Goal: Check status: Check status

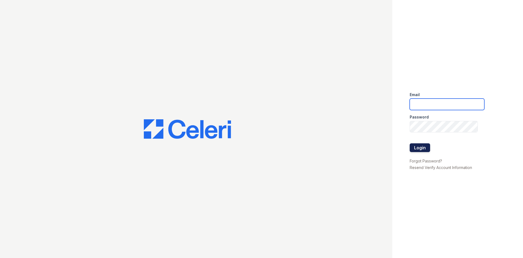
type input "arriveminnetonka@trinity-pm.com"
click at [417, 148] on button "Login" at bounding box center [420, 147] width 20 height 9
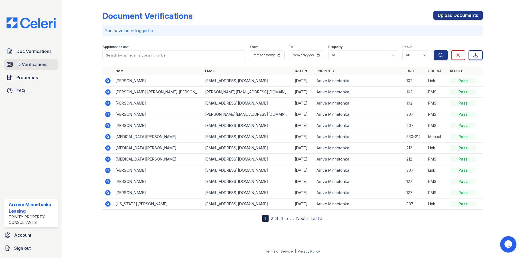
click at [35, 64] on span "ID Verifications" at bounding box center [31, 64] width 31 height 7
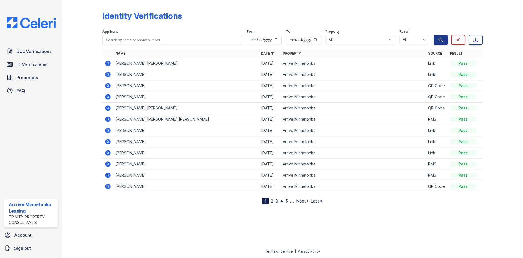
click at [106, 63] on icon at bounding box center [107, 63] width 5 height 5
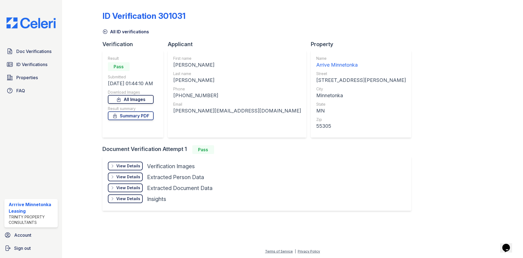
click at [132, 102] on link "All Images" at bounding box center [131, 99] width 46 height 9
click at [146, 118] on link "Summary PDF" at bounding box center [131, 115] width 46 height 9
click at [18, 73] on link "Properties" at bounding box center [30, 77] width 53 height 11
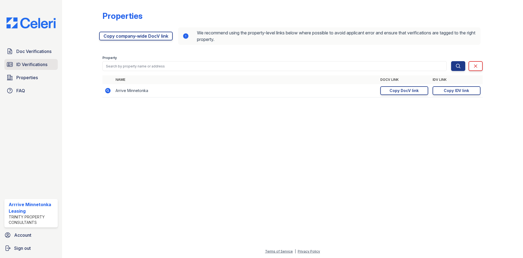
click at [21, 64] on span "ID Verifications" at bounding box center [31, 64] width 31 height 7
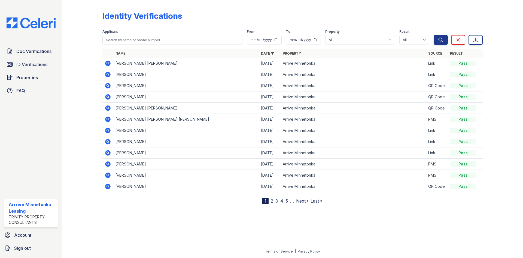
click at [108, 74] on icon at bounding box center [107, 73] width 1 height 1
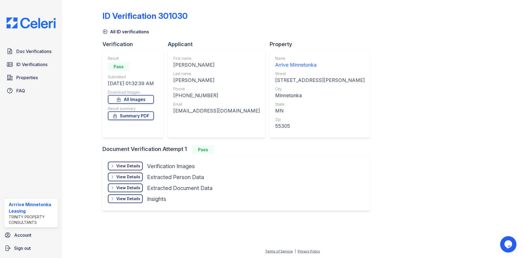
click at [138, 104] on div "Result Pass Submitted 08/26/25 01:32:39 AM Download Images All Images Result su…" at bounding box center [131, 94] width 46 height 76
click at [138, 102] on link "All Images" at bounding box center [131, 99] width 46 height 9
click at [126, 113] on link "Summary PDF" at bounding box center [131, 115] width 46 height 9
click at [23, 55] on span "Doc Verifications" at bounding box center [33, 51] width 35 height 7
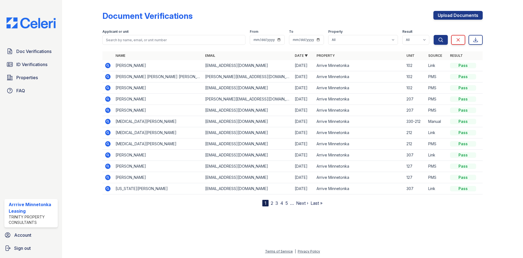
click at [108, 101] on icon at bounding box center [107, 98] width 5 height 5
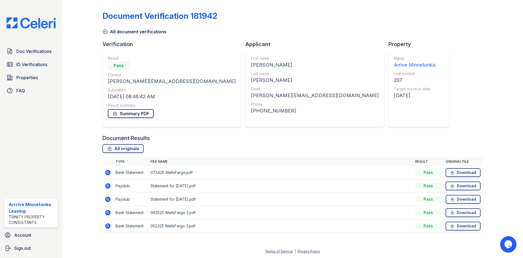
click at [114, 111] on icon at bounding box center [114, 113] width 5 height 5
click at [25, 53] on span "Doc Verifications" at bounding box center [33, 51] width 35 height 7
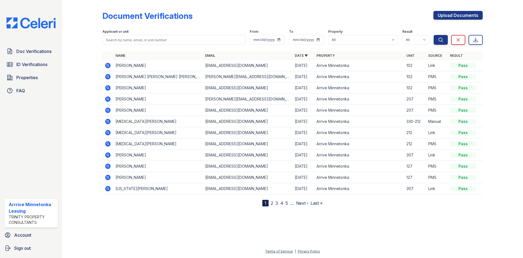
click at [108, 110] on icon at bounding box center [107, 109] width 1 height 1
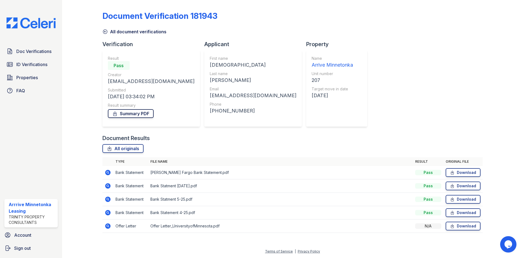
click at [120, 115] on link "Summary PDF" at bounding box center [131, 113] width 46 height 9
click at [29, 53] on span "Doc Verifications" at bounding box center [33, 51] width 35 height 7
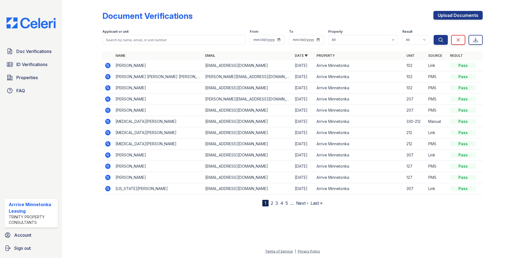
click at [108, 65] on icon at bounding box center [107, 64] width 1 height 1
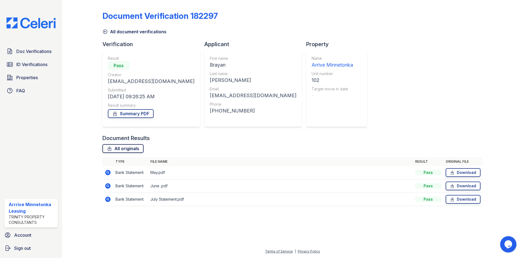
click at [116, 149] on link "All originals" at bounding box center [122, 148] width 41 height 9
click at [25, 52] on span "Doc Verifications" at bounding box center [33, 51] width 35 height 7
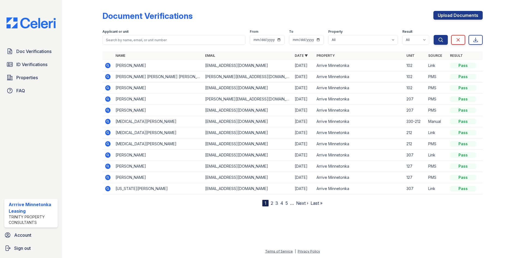
click at [106, 89] on icon at bounding box center [107, 87] width 5 height 5
click at [110, 77] on icon at bounding box center [107, 76] width 5 height 5
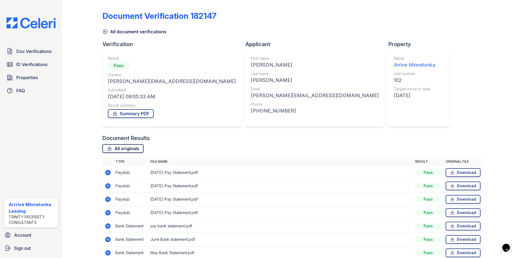
click at [135, 149] on link "All originals" at bounding box center [122, 148] width 41 height 9
click at [33, 54] on span "Doc Verifications" at bounding box center [33, 51] width 35 height 7
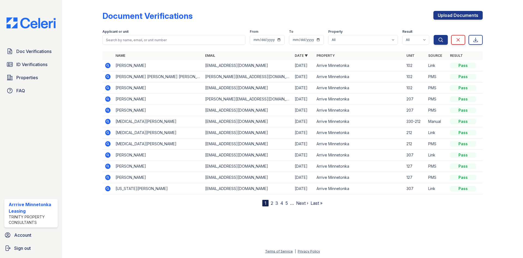
click at [109, 88] on icon at bounding box center [107, 87] width 5 height 5
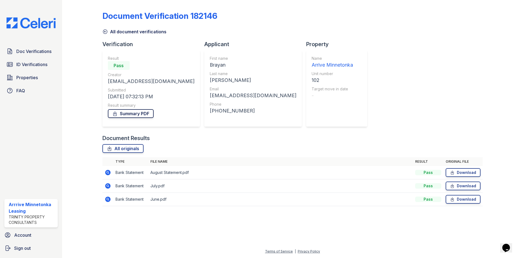
click at [129, 113] on link "Summary PDF" at bounding box center [131, 113] width 46 height 9
click at [124, 147] on link "All originals" at bounding box center [122, 148] width 41 height 9
click at [40, 49] on span "Doc Verifications" at bounding box center [33, 51] width 35 height 7
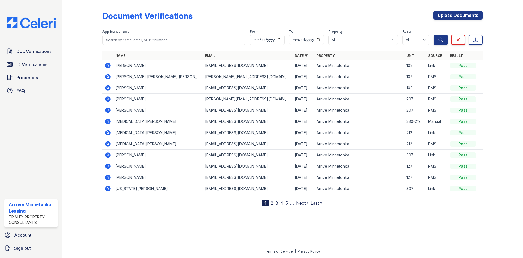
click at [107, 66] on icon at bounding box center [107, 64] width 1 height 1
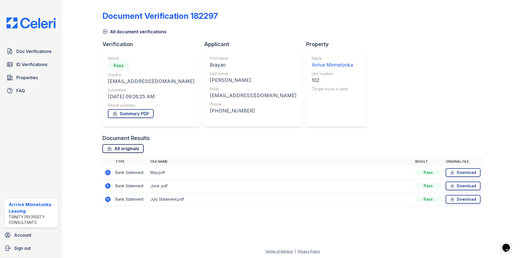
click at [124, 147] on link "All originals" at bounding box center [122, 148] width 41 height 9
click at [26, 52] on span "Doc Verifications" at bounding box center [33, 51] width 35 height 7
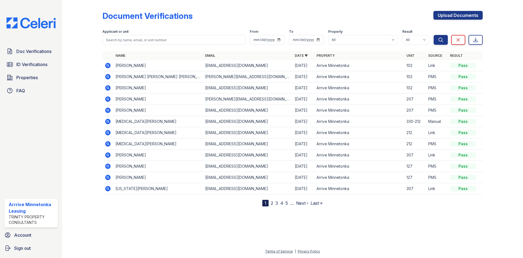
click at [106, 88] on icon at bounding box center [107, 87] width 5 height 5
drag, startPoint x: 108, startPoint y: 65, endPoint x: 119, endPoint y: 71, distance: 11.7
click at [108, 65] on icon at bounding box center [108, 65] width 7 height 7
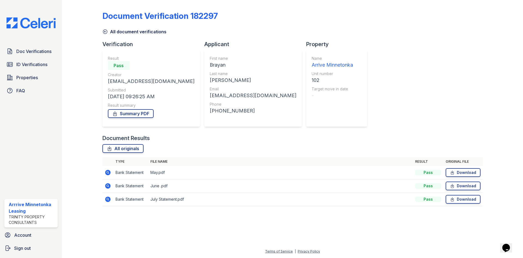
click at [108, 172] on icon at bounding box center [107, 171] width 1 height 1
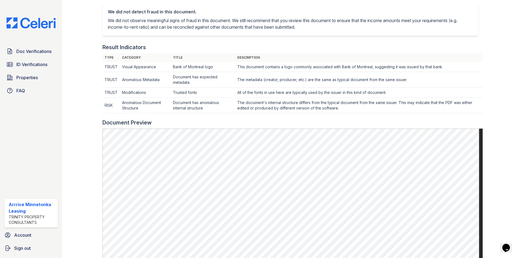
scroll to position [136, 0]
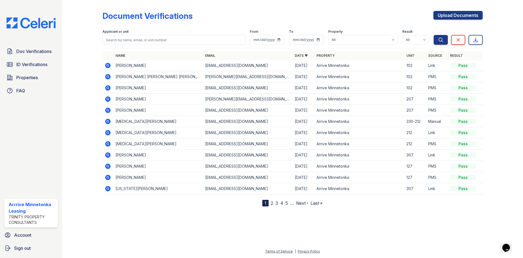
click at [106, 62] on icon at bounding box center [108, 65] width 7 height 7
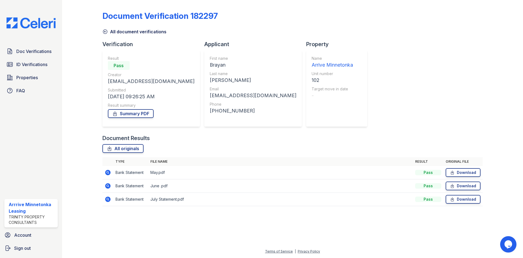
click at [107, 187] on icon at bounding box center [107, 185] width 5 height 5
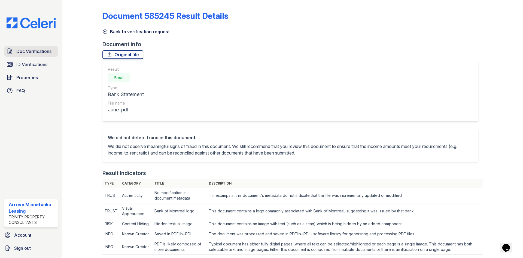
click at [32, 53] on span "Doc Verifications" at bounding box center [33, 51] width 35 height 7
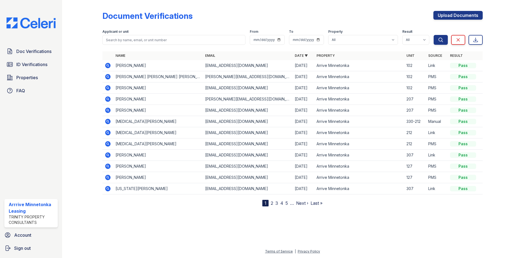
click at [107, 65] on icon at bounding box center [108, 65] width 7 height 7
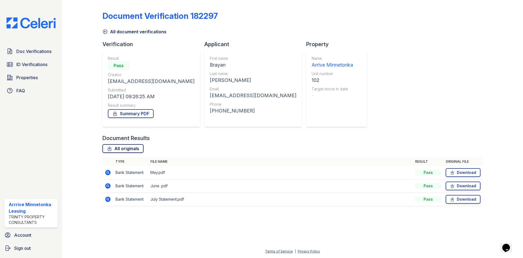
click at [125, 149] on link "All originals" at bounding box center [122, 148] width 41 height 9
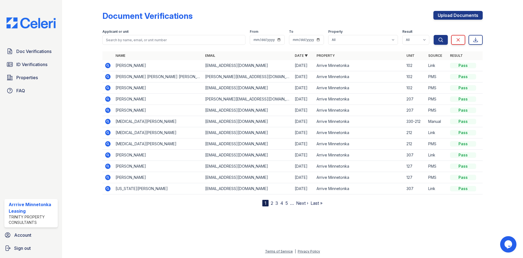
click at [109, 89] on icon at bounding box center [108, 88] width 7 height 7
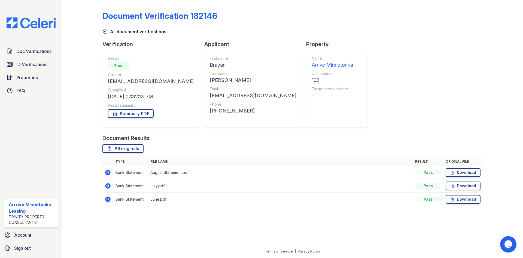
click at [120, 153] on div "All originals Type File name Result Original file Bank Statement August Stateme…" at bounding box center [292, 177] width 381 height 67
click at [125, 151] on link "All originals" at bounding box center [122, 148] width 41 height 9
click at [108, 198] on icon at bounding box center [108, 199] width 7 height 7
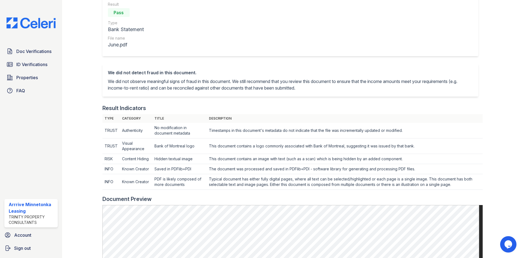
scroll to position [164, 0]
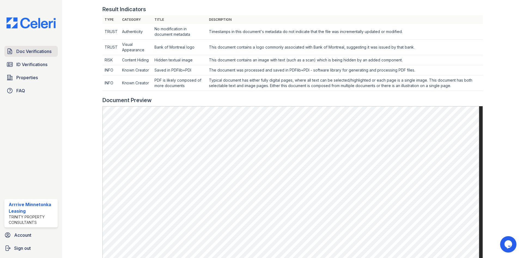
click at [35, 48] on span "Doc Verifications" at bounding box center [33, 51] width 35 height 7
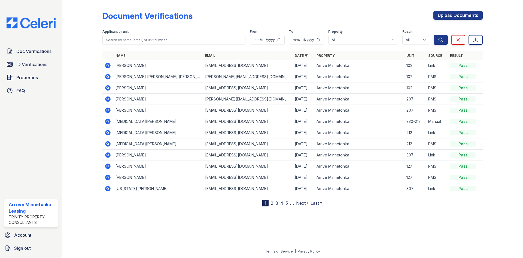
click at [108, 67] on icon at bounding box center [107, 65] width 5 height 5
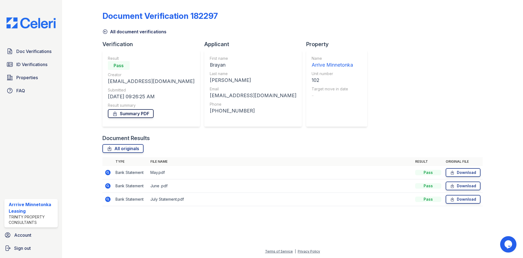
click at [126, 112] on link "Summary PDF" at bounding box center [131, 113] width 46 height 9
click at [120, 148] on link "All originals" at bounding box center [122, 148] width 41 height 9
click at [25, 50] on span "Doc Verifications" at bounding box center [33, 51] width 35 height 7
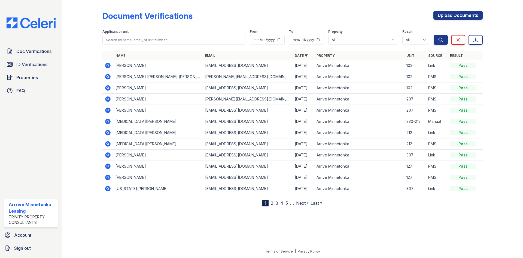
click at [107, 89] on icon at bounding box center [107, 87] width 5 height 5
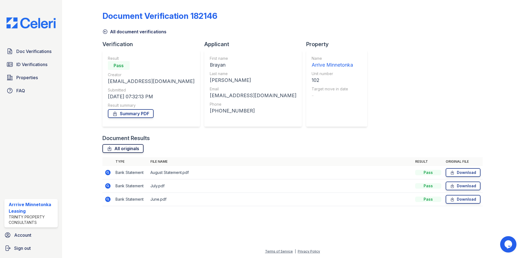
click at [119, 148] on link "All originals" at bounding box center [122, 148] width 41 height 9
click at [13, 50] on icon at bounding box center [10, 51] width 7 height 7
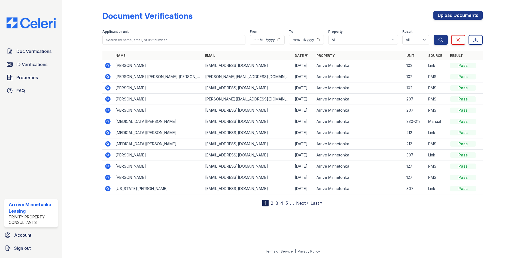
click at [106, 65] on icon at bounding box center [107, 65] width 5 height 5
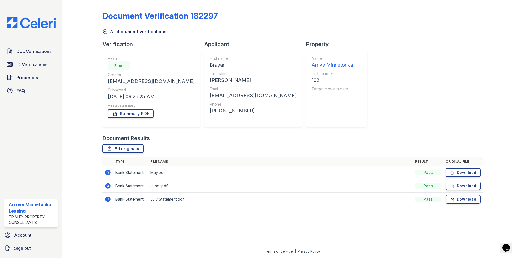
click at [109, 186] on icon at bounding box center [107, 185] width 5 height 5
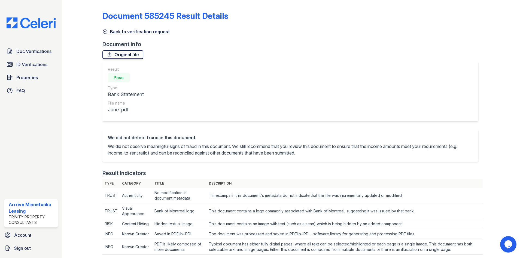
click at [126, 55] on link "Original file" at bounding box center [122, 54] width 41 height 9
click at [120, 55] on link "Original file" at bounding box center [122, 54] width 41 height 9
